Goal: Transaction & Acquisition: Purchase product/service

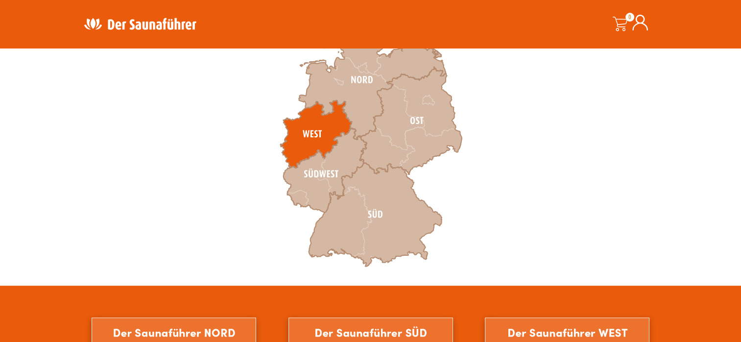
scroll to position [294, 0]
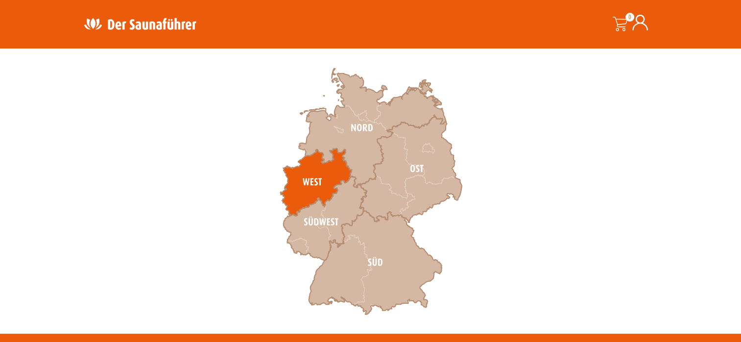
click at [336, 171] on icon at bounding box center [316, 182] width 72 height 68
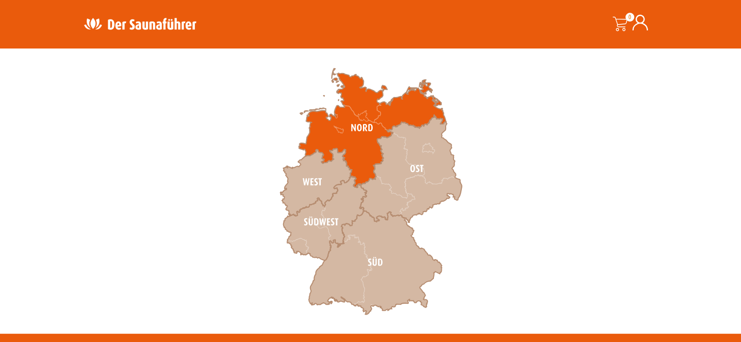
click at [347, 123] on icon at bounding box center [372, 128] width 147 height 119
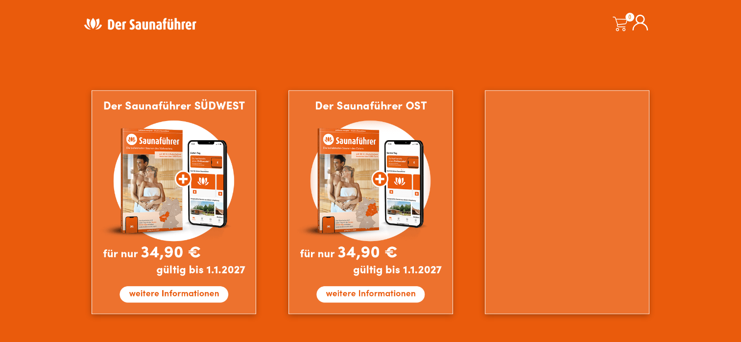
scroll to position [833, 0]
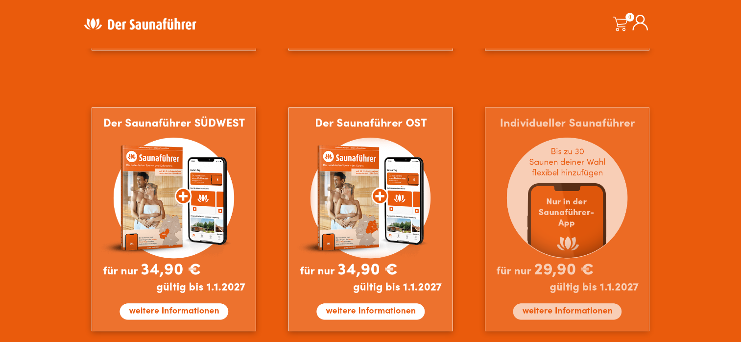
click at [574, 193] on img at bounding box center [567, 219] width 165 height 224
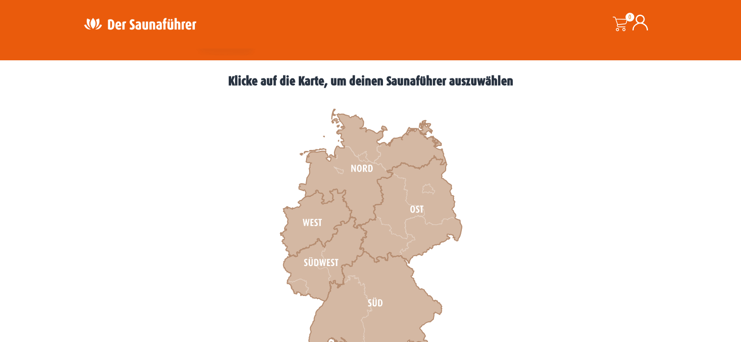
scroll to position [245, 0]
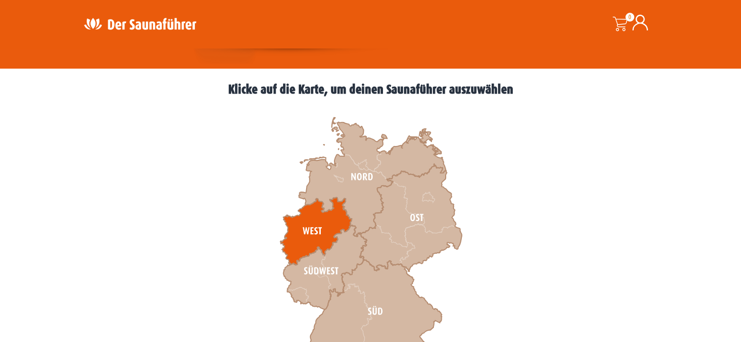
click at [337, 207] on icon at bounding box center [316, 231] width 72 height 68
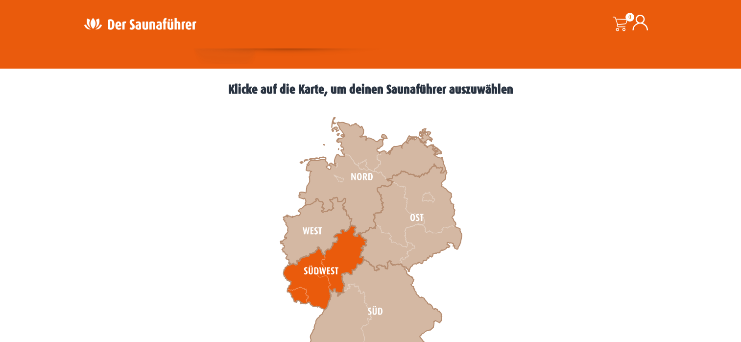
click at [329, 253] on icon at bounding box center [324, 267] width 83 height 84
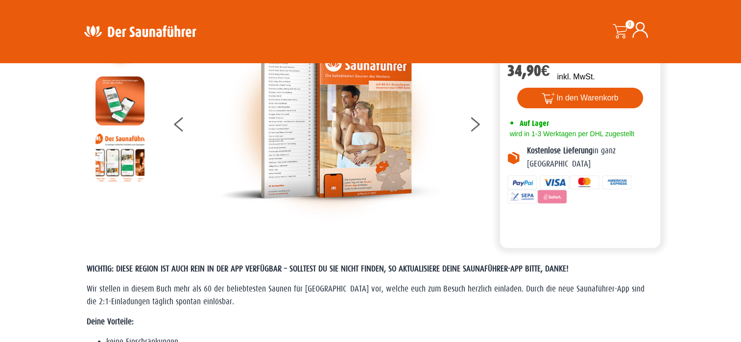
scroll to position [49, 0]
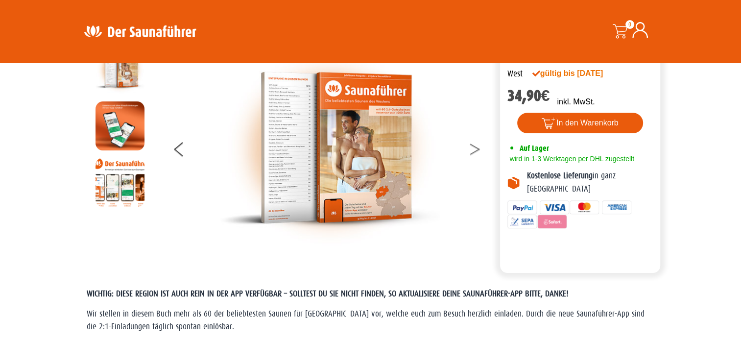
click at [476, 150] on button at bounding box center [481, 151] width 24 height 24
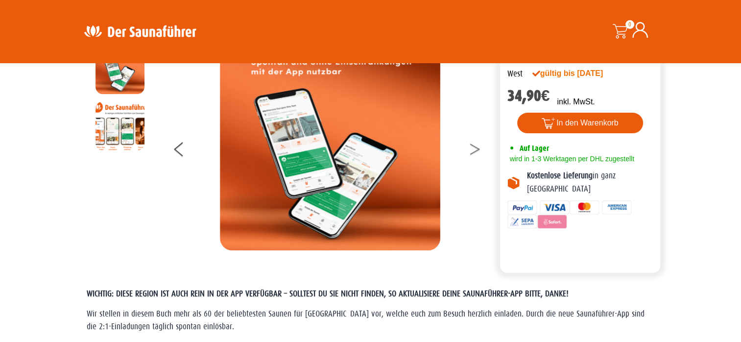
click at [477, 150] on icon at bounding box center [475, 151] width 10 height 6
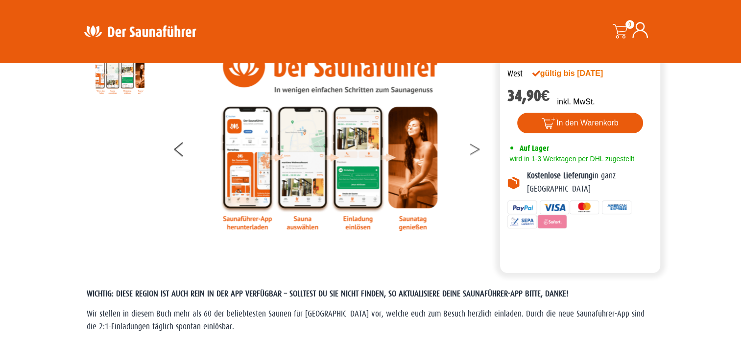
click at [477, 150] on icon at bounding box center [475, 151] width 10 height 6
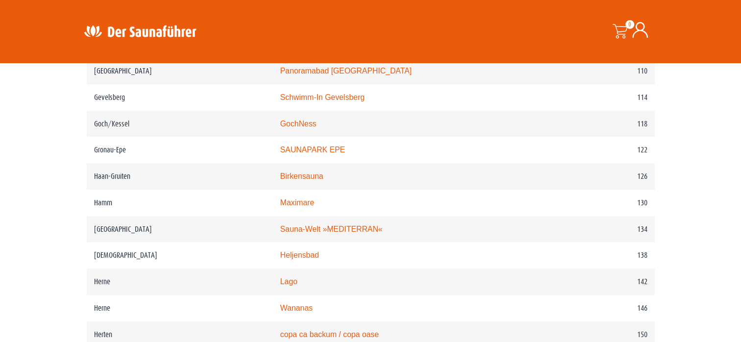
scroll to position [1078, 0]
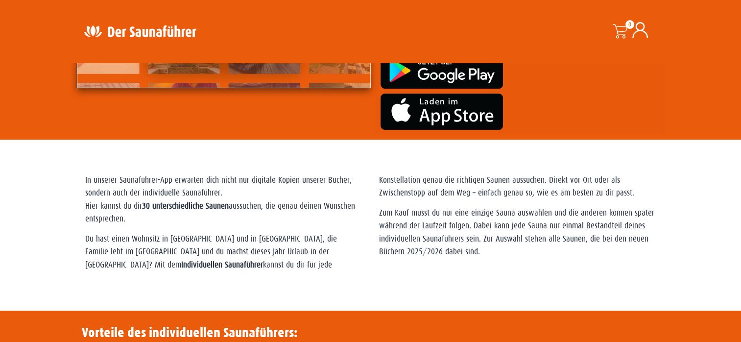
scroll to position [180, 0]
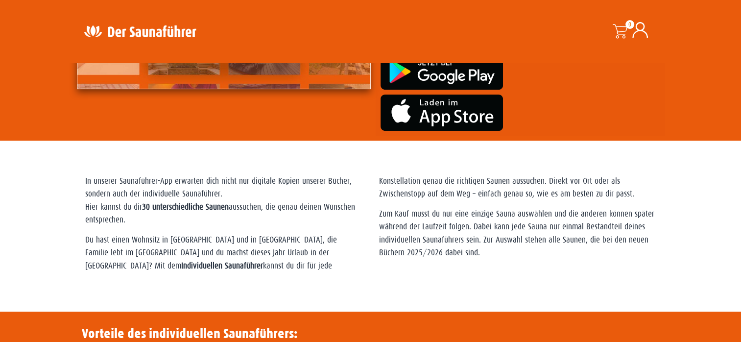
click at [493, 255] on p "Zum Kauf musst du nur eine einzige Sauna auswählen und die anderen können späte…" at bounding box center [517, 234] width 277 height 52
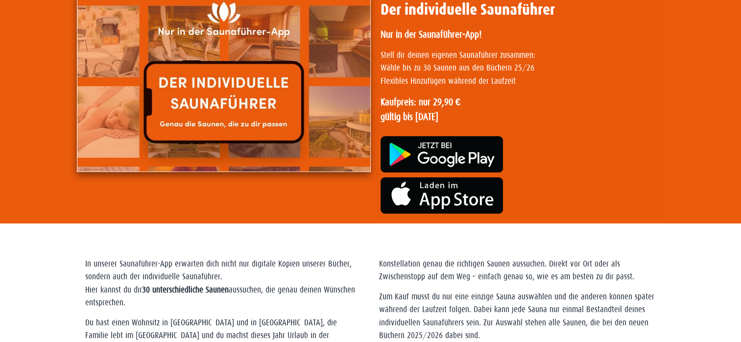
scroll to position [0, 0]
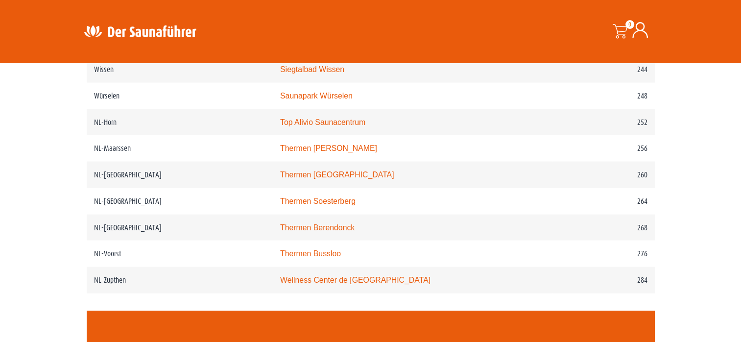
scroll to position [2008, 0]
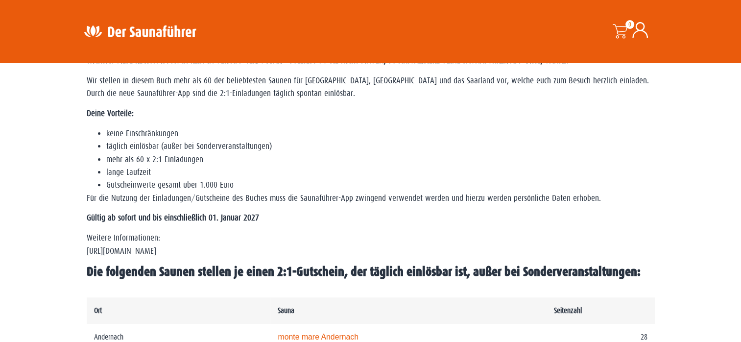
scroll to position [147, 0]
